Goal: Task Accomplishment & Management: Manage account settings

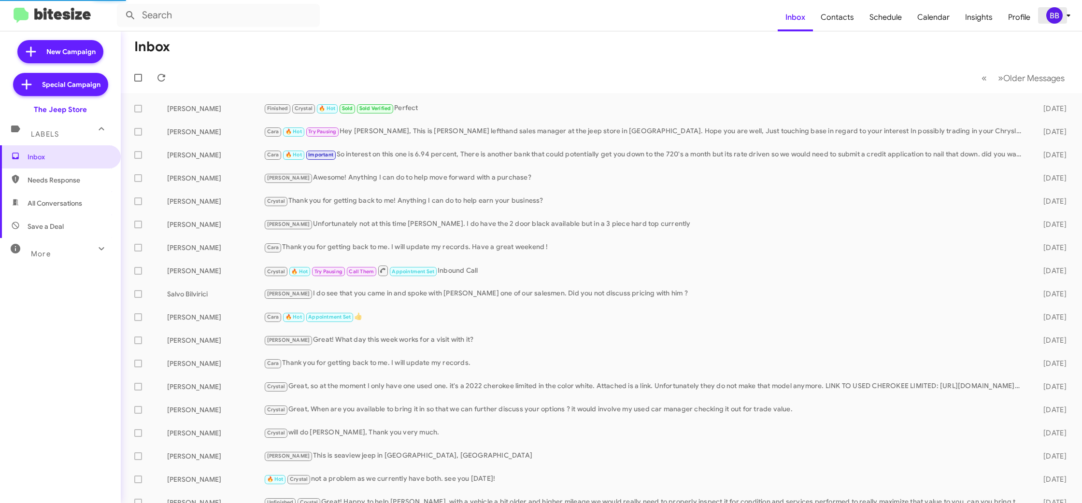
click at [1056, 14] on div "BB" at bounding box center [1054, 15] width 16 height 16
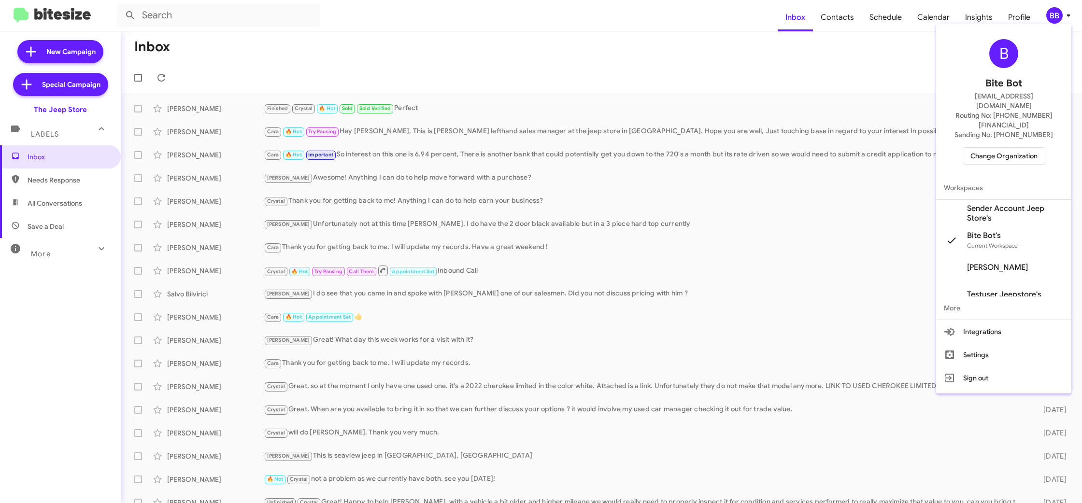
click at [1009, 148] on span "Change Organization" at bounding box center [1003, 156] width 67 height 16
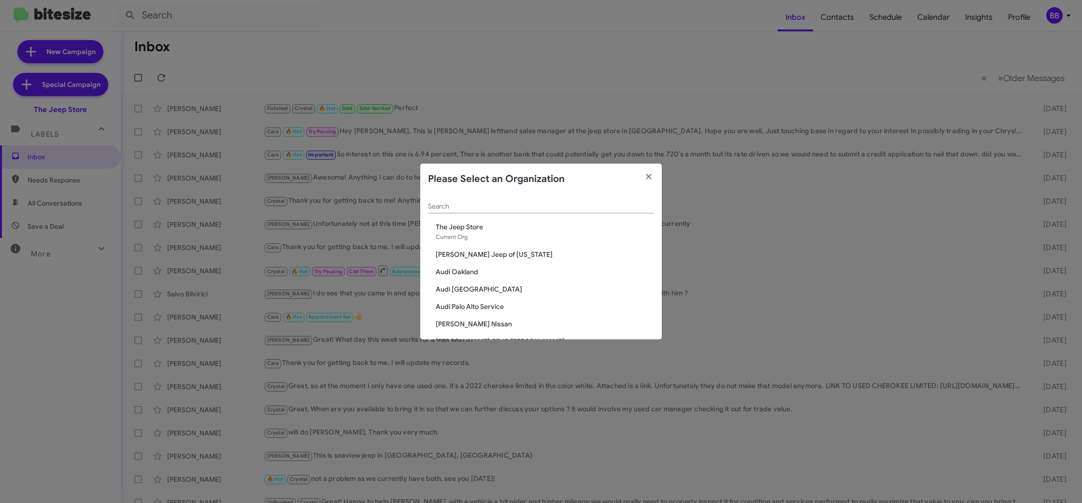
click at [457, 207] on input "Search" at bounding box center [541, 207] width 226 height 8
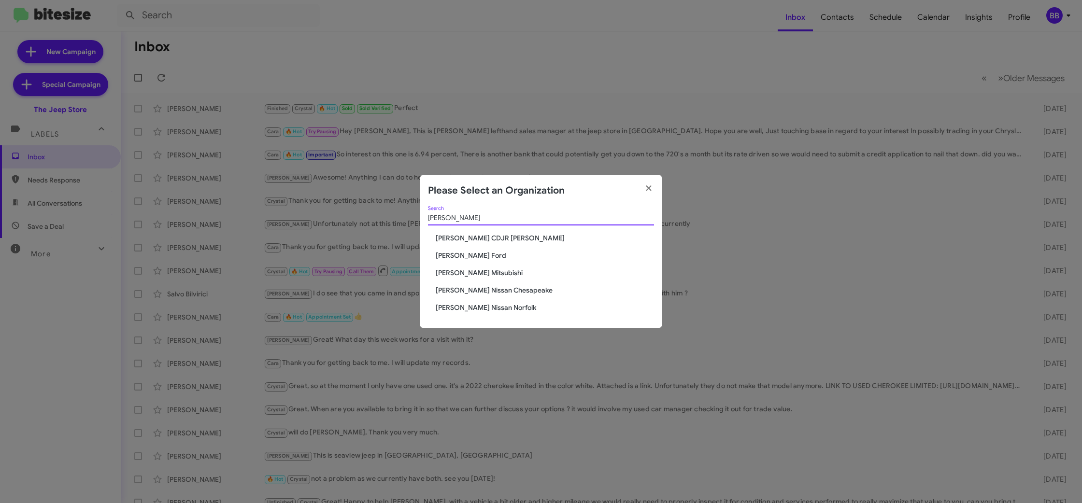
type input "[PERSON_NAME]"
click at [471, 239] on span "[PERSON_NAME] CDJR [PERSON_NAME]" at bounding box center [545, 238] width 218 height 10
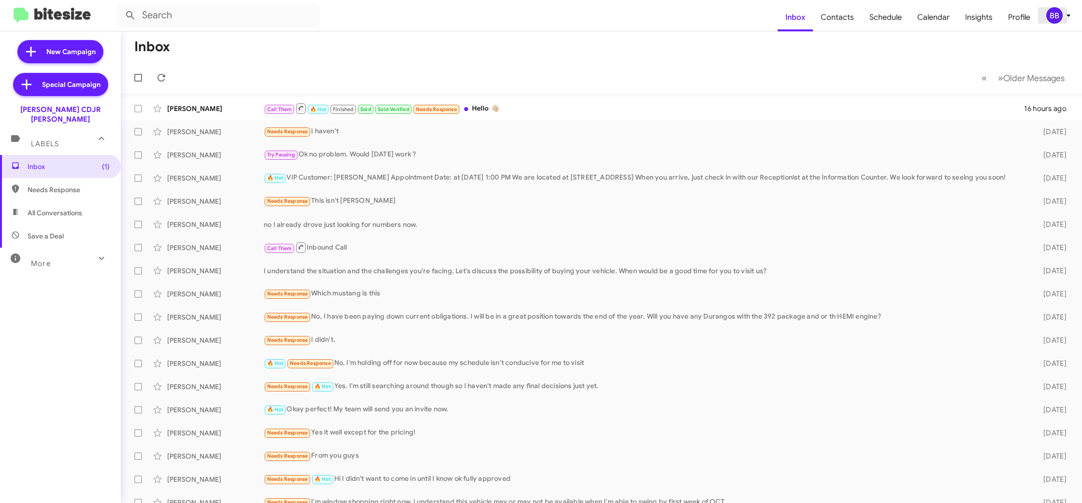
click at [1062, 16] on icon at bounding box center [1068, 16] width 12 height 12
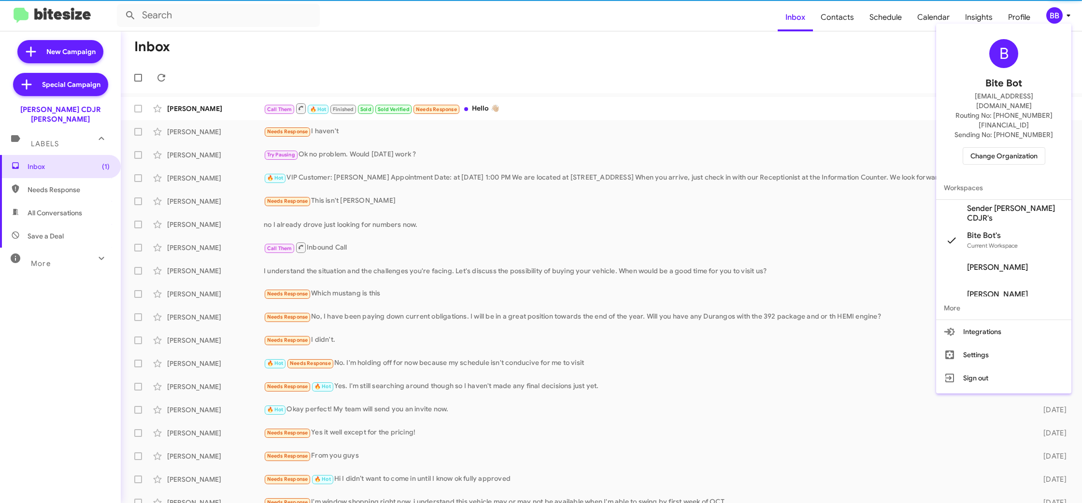
click at [1029, 200] on span "Sender Banister CDJR's" at bounding box center [1003, 213] width 135 height 27
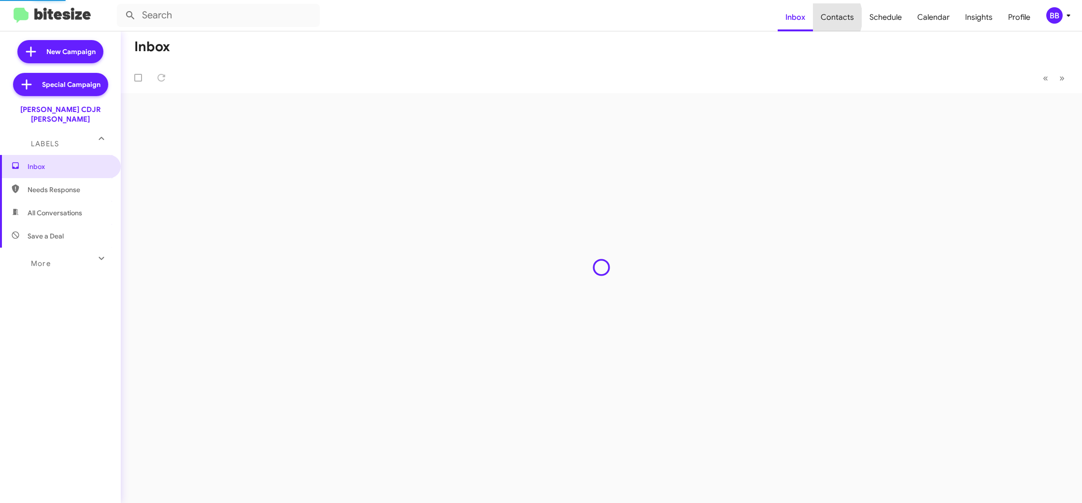
click at [823, 17] on span "Contacts" at bounding box center [837, 17] width 49 height 28
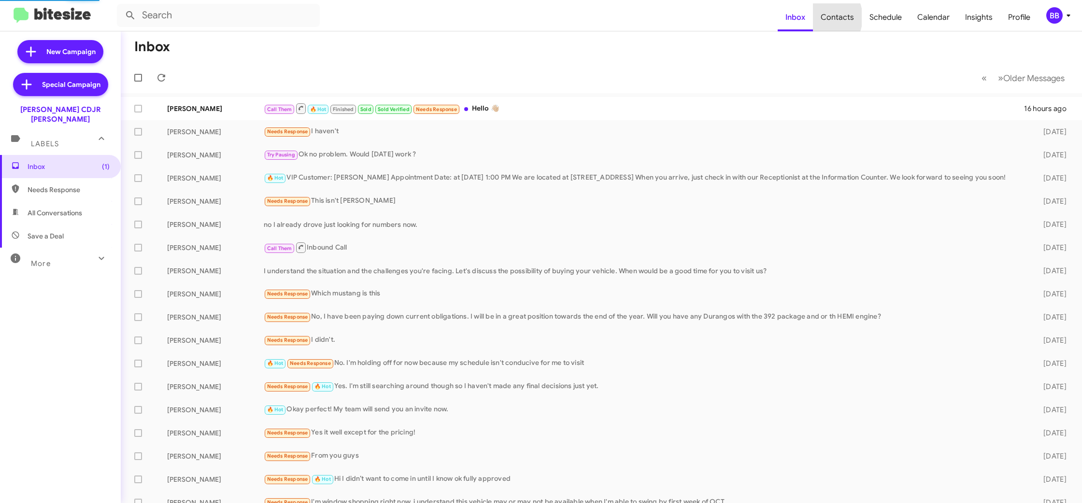
type input "in:groups"
click at [823, 17] on span "Contacts" at bounding box center [837, 17] width 49 height 28
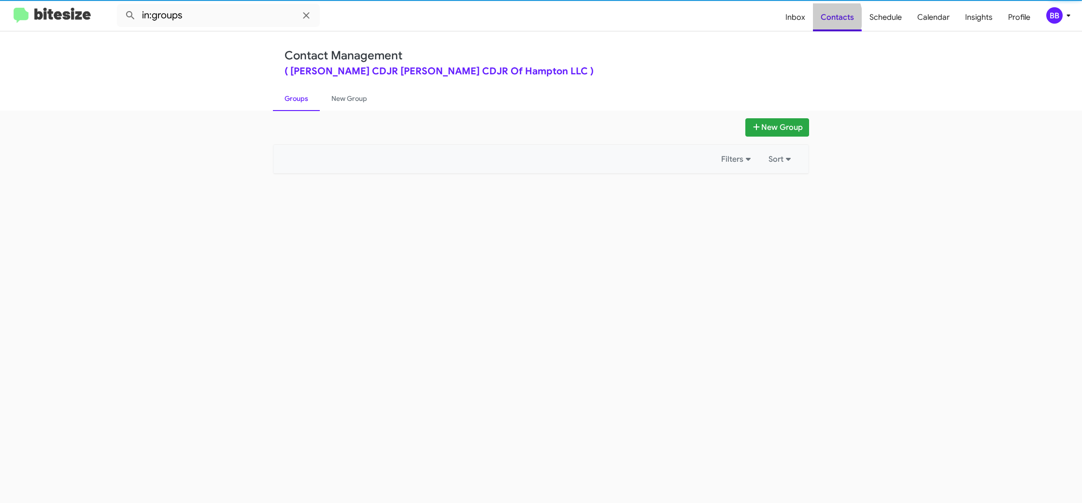
click at [823, 17] on span "Contacts" at bounding box center [837, 17] width 49 height 28
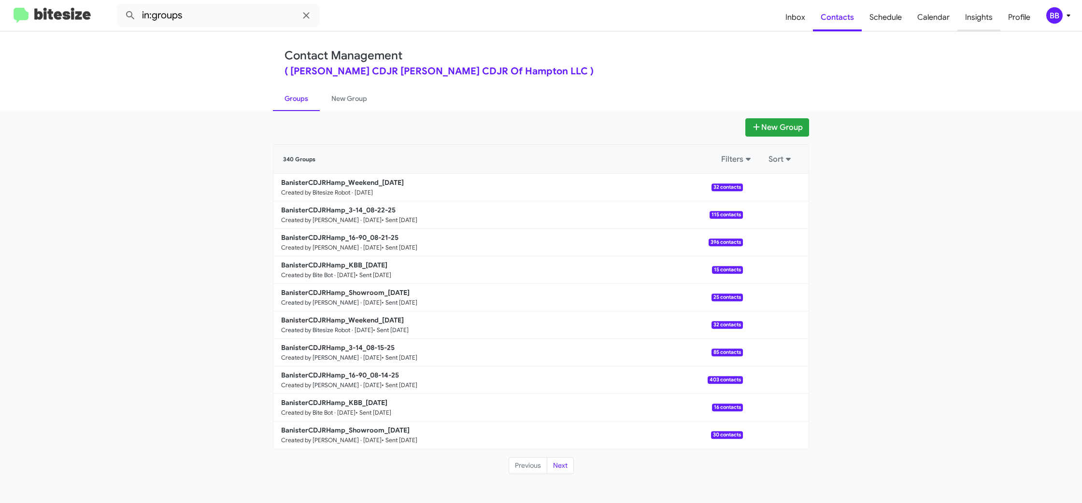
click at [978, 17] on span "Insights" at bounding box center [978, 17] width 43 height 28
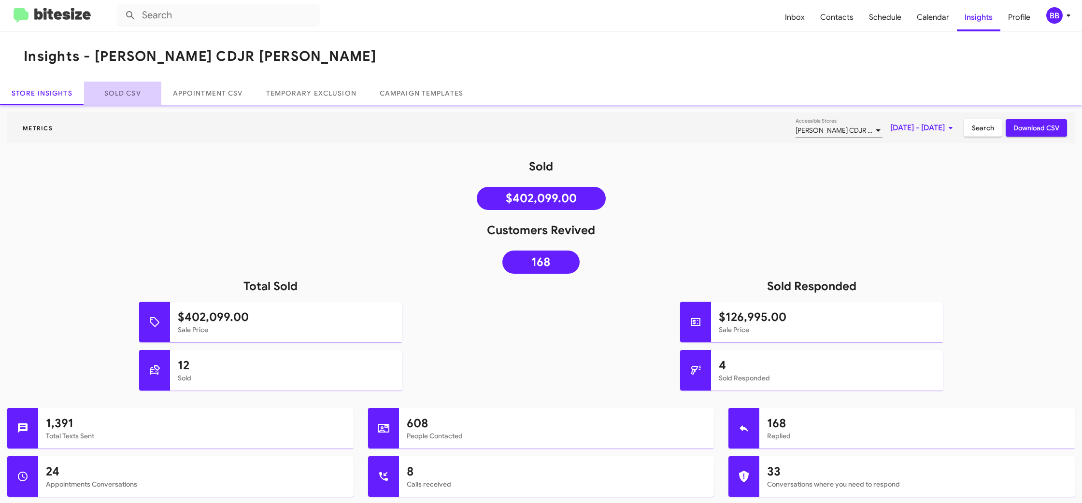
drag, startPoint x: 119, startPoint y: 95, endPoint x: 123, endPoint y: 4, distance: 91.4
click at [119, 95] on link "Sold CSV" at bounding box center [122, 93] width 77 height 23
